Goal: Navigation & Orientation: Find specific page/section

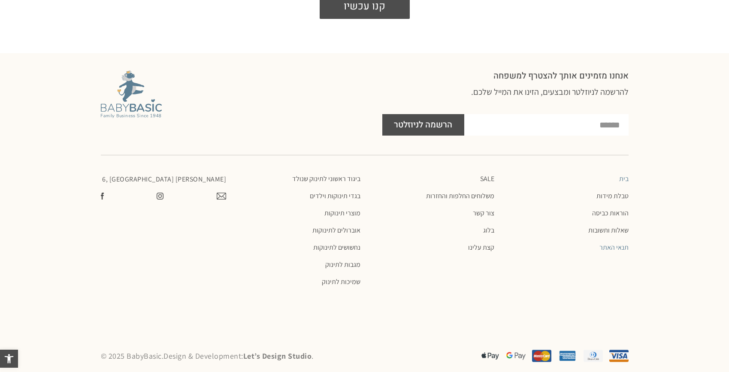
click at [612, 243] on link "תנאי האתר" at bounding box center [566, 247] width 126 height 9
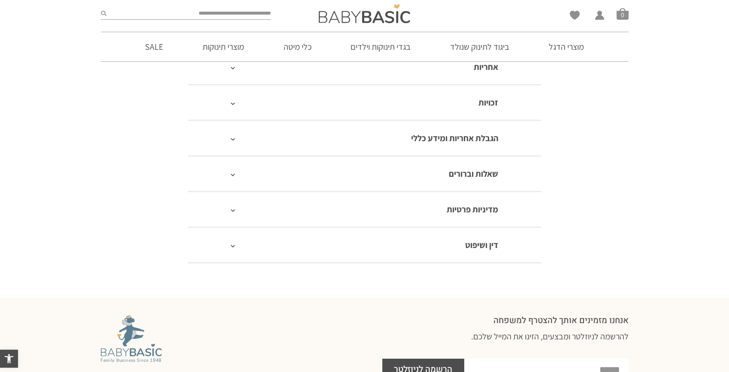
scroll to position [654, 0]
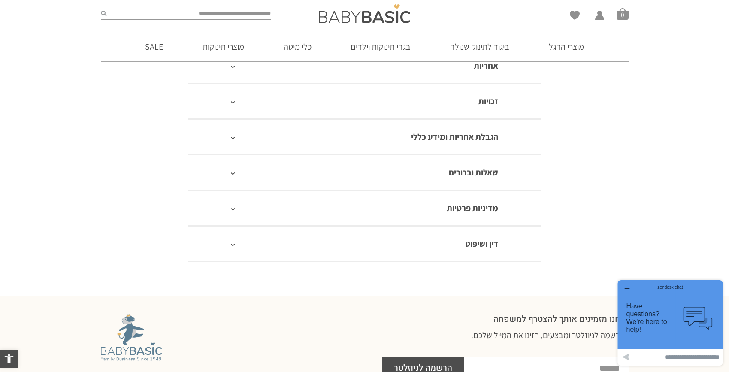
click at [362, 208] on div "מדיניות פרטיות" at bounding box center [364, 208] width 353 height 36
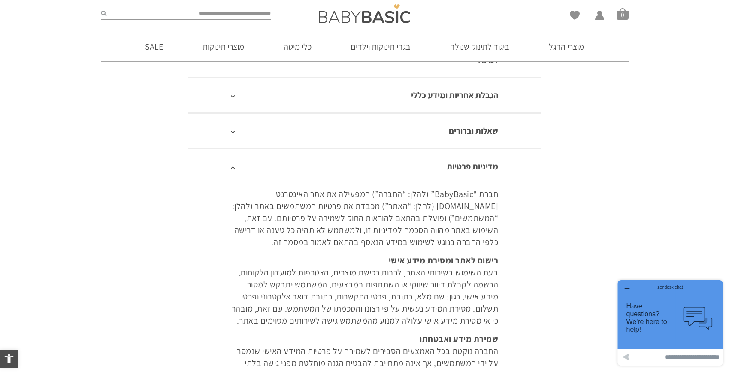
scroll to position [565, 0]
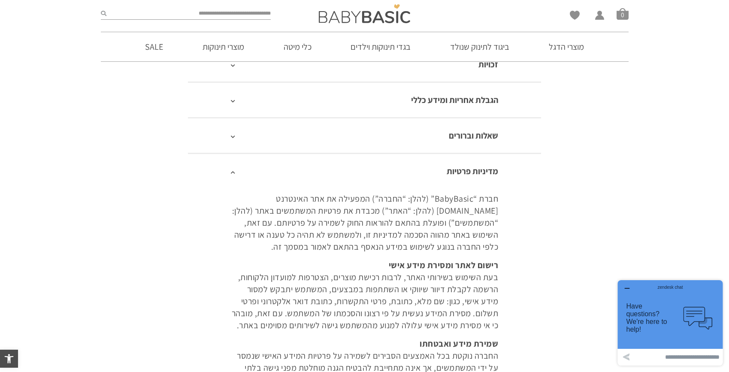
click at [233, 172] on icon at bounding box center [233, 172] width 4 height 5
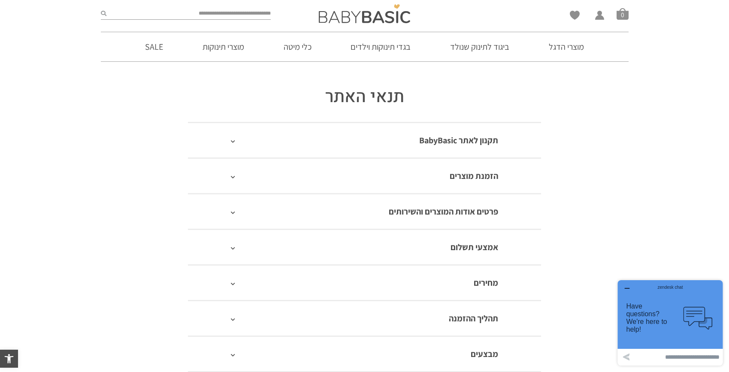
scroll to position [0, 0]
